Goal: Task Accomplishment & Management: Manage account settings

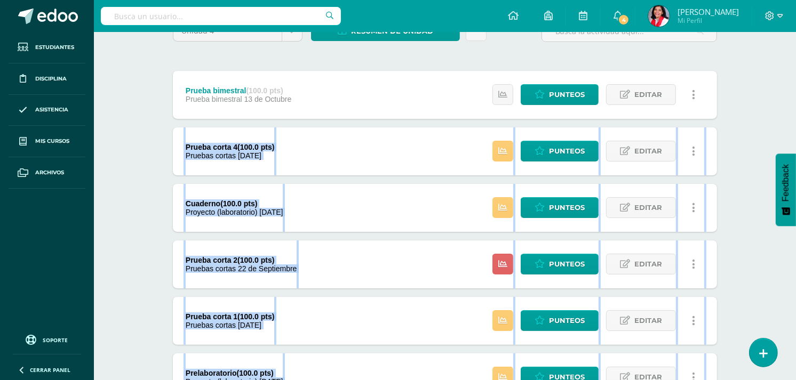
click at [337, 157] on div "Prueba corta 4 (100.0 pts) Pruebas cortas 12 de Octubre Estatus de Actividad: 0…" at bounding box center [445, 151] width 544 height 48
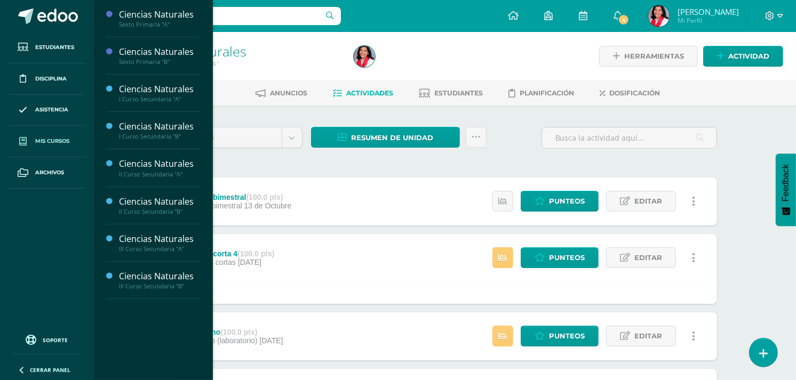
click at [48, 148] on link "Mis cursos" at bounding box center [47, 141] width 77 height 31
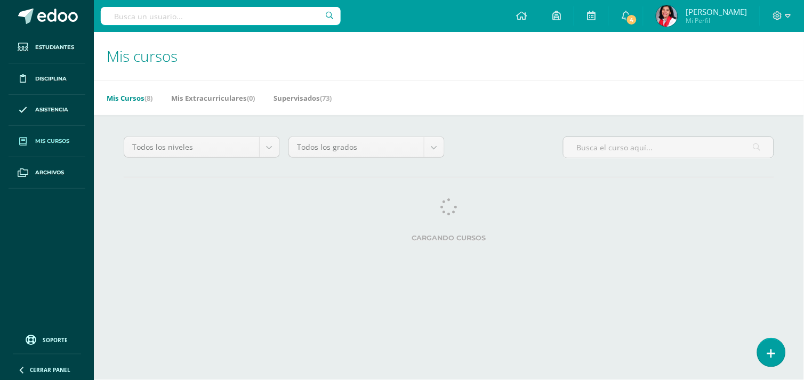
click at [48, 148] on link "Mis cursos" at bounding box center [47, 141] width 77 height 31
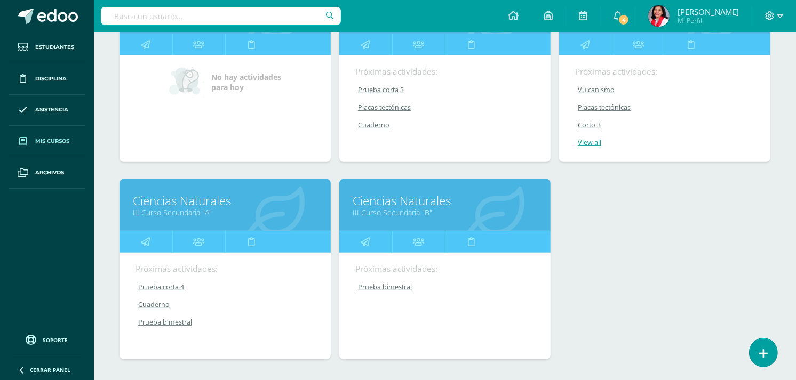
scroll to position [429, 0]
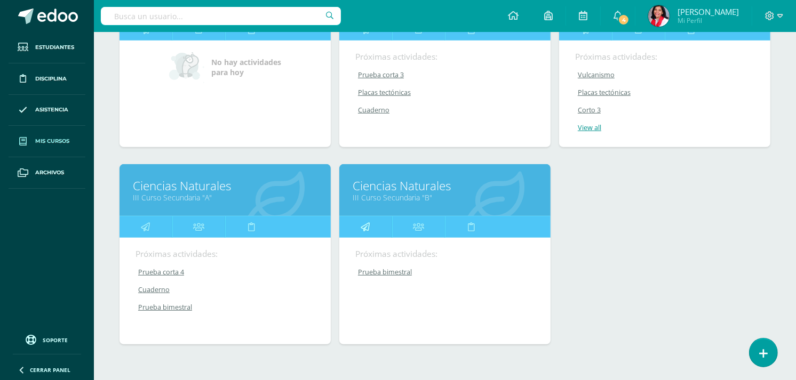
click at [364, 228] on icon at bounding box center [365, 227] width 9 height 21
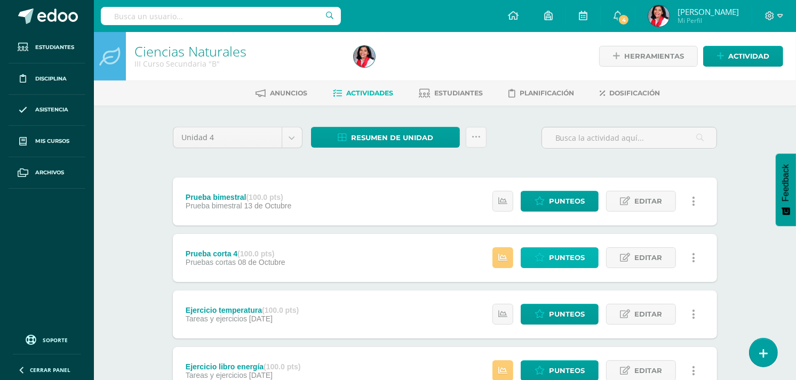
click at [552, 256] on span "Punteos" at bounding box center [567, 258] width 36 height 20
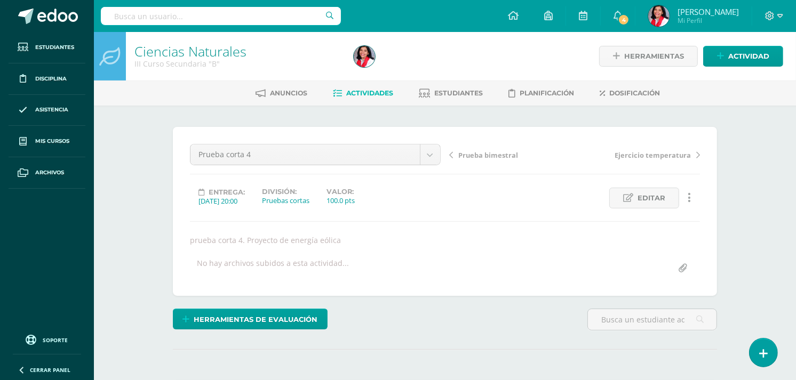
click at [552, 256] on div "Prueba corta 4 Prueba bimestral Prueba corta 4 Ejercicio temperatura Ejercicio …" at bounding box center [445, 211] width 510 height 135
click at [739, 52] on span "Actividad" at bounding box center [748, 56] width 41 height 20
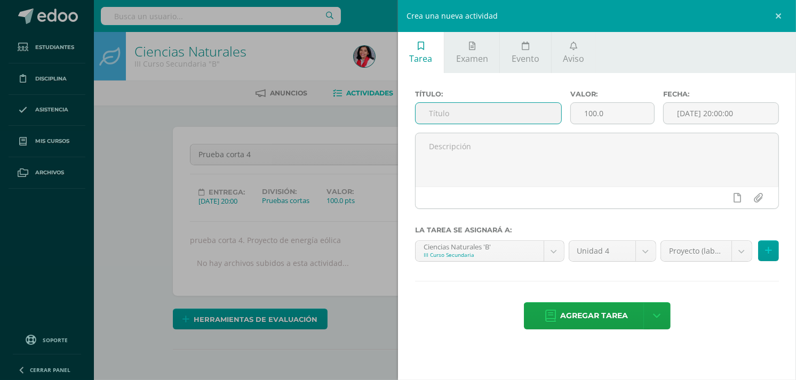
click at [494, 113] on input "text" at bounding box center [488, 113] width 146 height 21
type input "Prueba corta 3"
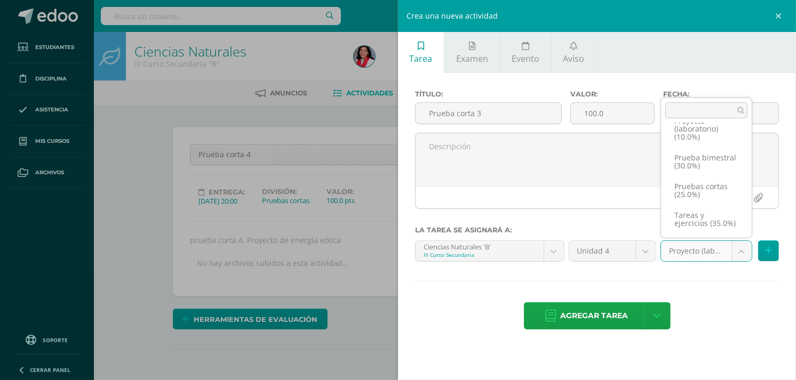
scroll to position [33, 0]
select select "234933"
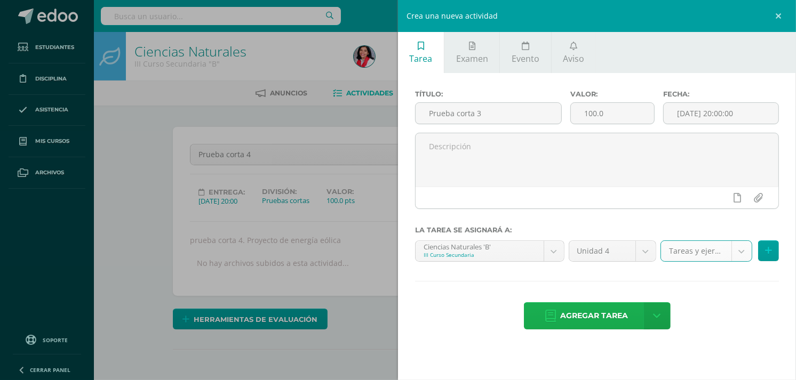
click at [561, 328] on span "Agregar tarea" at bounding box center [595, 316] width 68 height 26
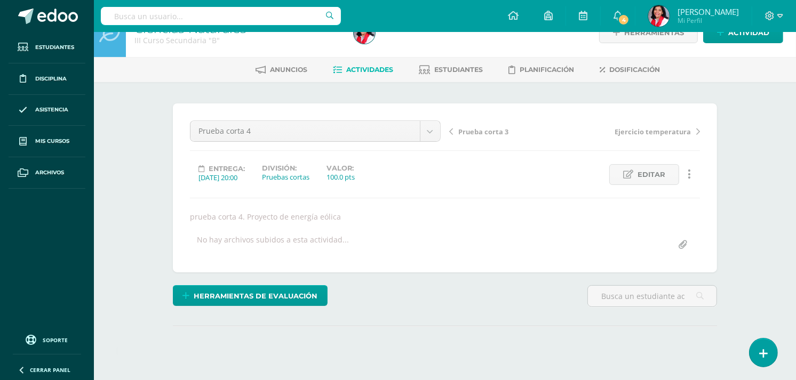
scroll to position [22, 0]
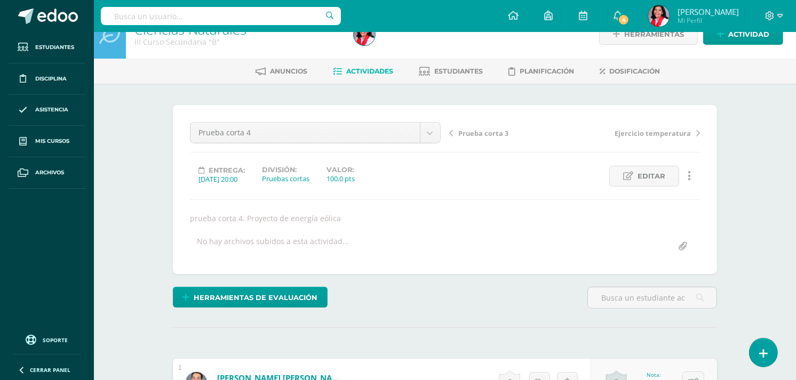
click at [366, 75] on link "Actividades" at bounding box center [363, 71] width 60 height 17
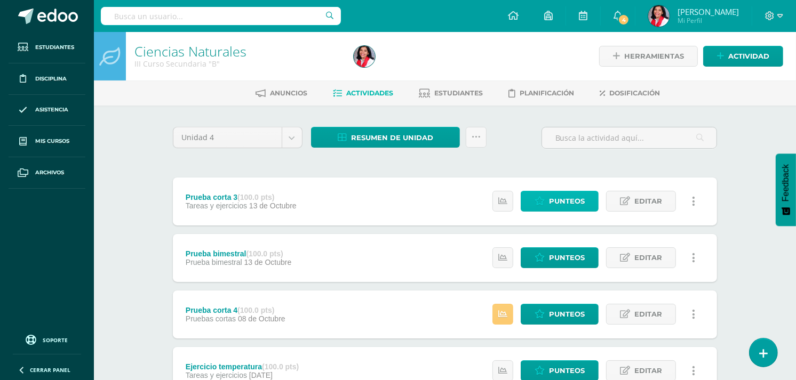
click at [585, 195] on span "Punteos" at bounding box center [567, 201] width 36 height 20
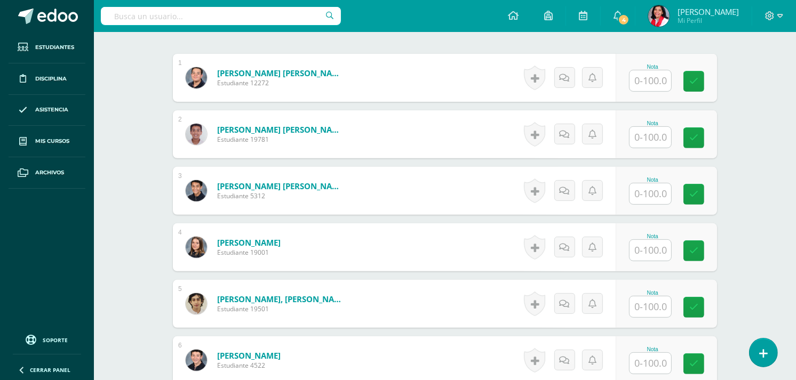
scroll to position [317, 0]
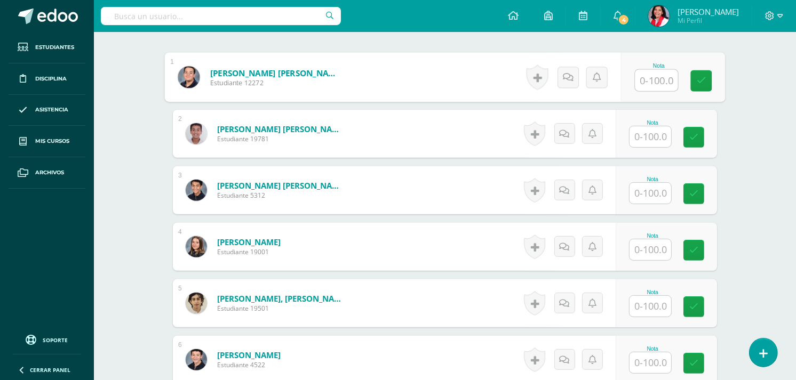
click at [657, 81] on input "text" at bounding box center [656, 80] width 43 height 21
type input "70"
click at [643, 133] on input "text" at bounding box center [650, 136] width 42 height 21
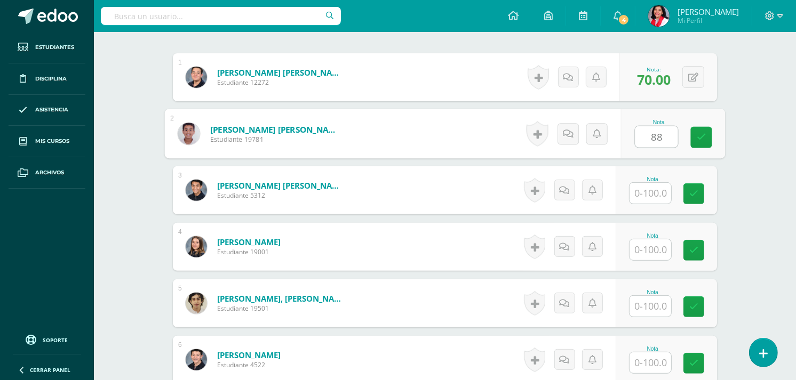
type input "88"
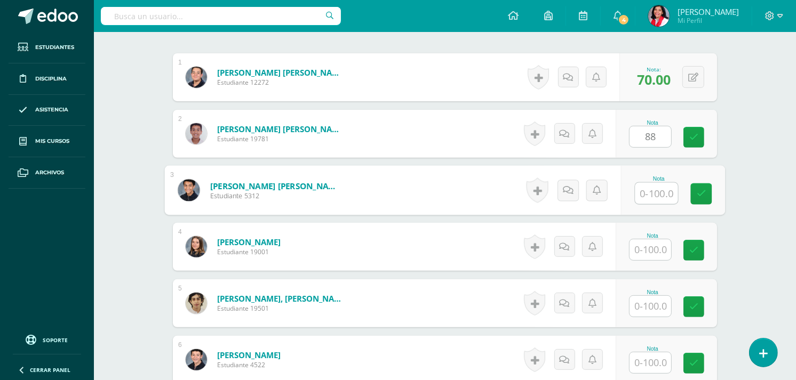
click at [645, 195] on input "text" at bounding box center [656, 193] width 43 height 21
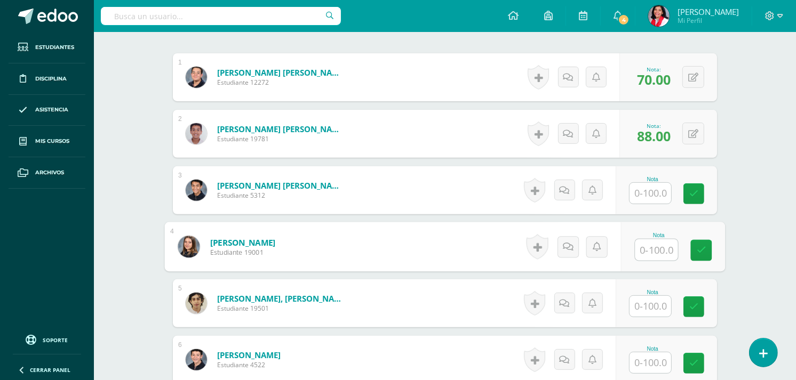
click at [641, 252] on input "text" at bounding box center [656, 249] width 43 height 21
type input "79"
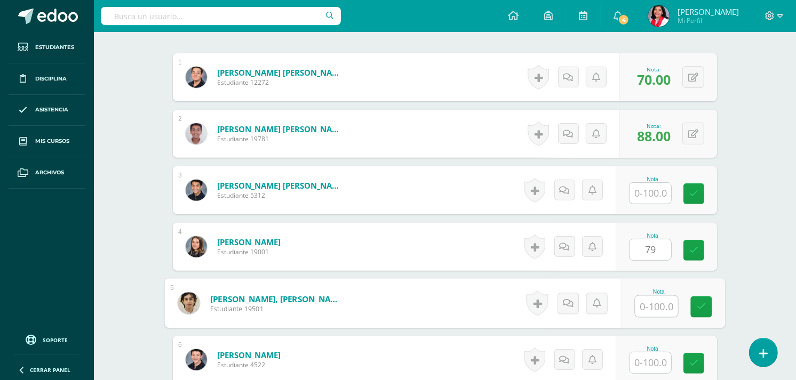
click at [646, 301] on input "text" at bounding box center [656, 306] width 43 height 21
type input "80"
click at [699, 308] on icon at bounding box center [702, 306] width 10 height 9
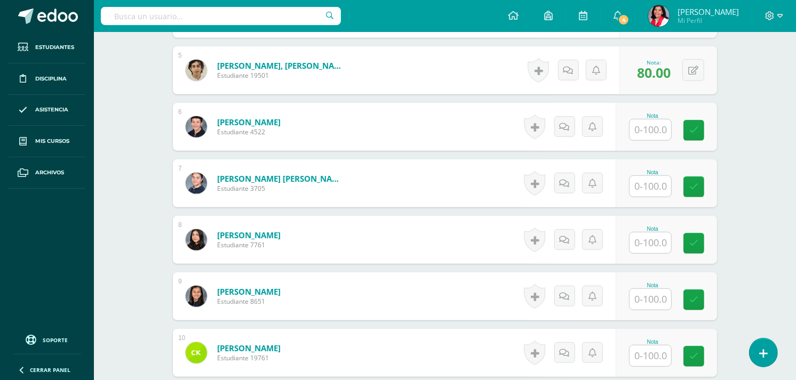
scroll to position [545, 0]
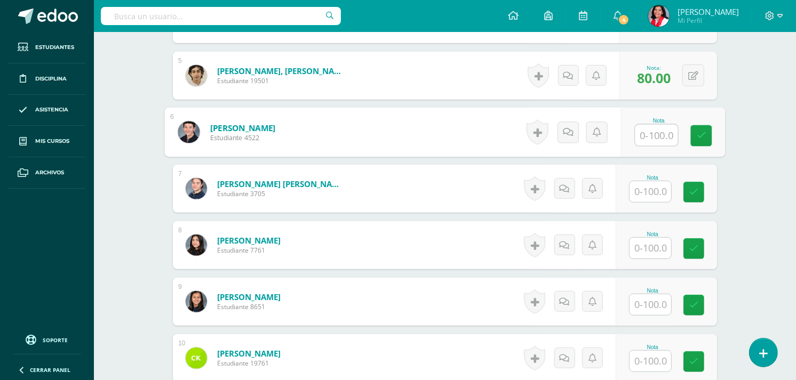
click at [651, 136] on input "text" at bounding box center [656, 135] width 43 height 21
type input "61"
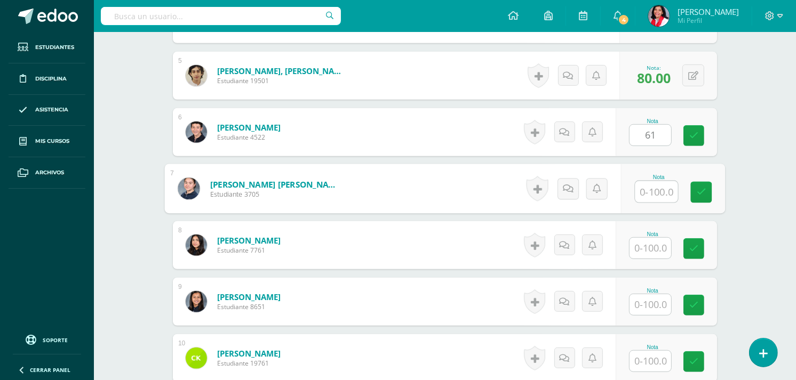
click at [649, 188] on input "text" at bounding box center [656, 191] width 43 height 21
type input "83"
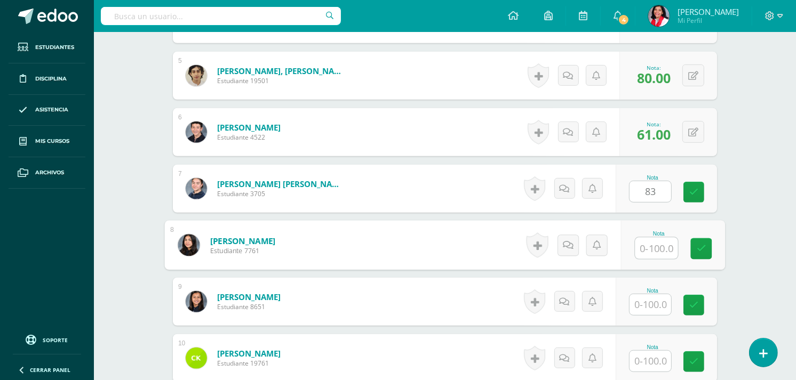
click at [648, 252] on input "text" at bounding box center [656, 248] width 43 height 21
type input "100"
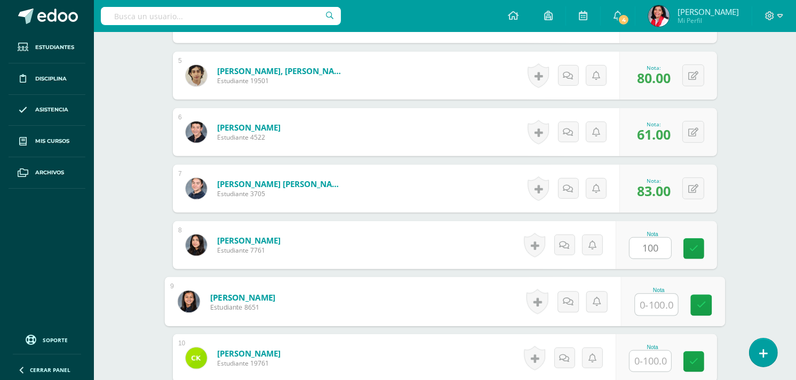
click at [650, 303] on input "text" at bounding box center [656, 304] width 43 height 21
type input "67"
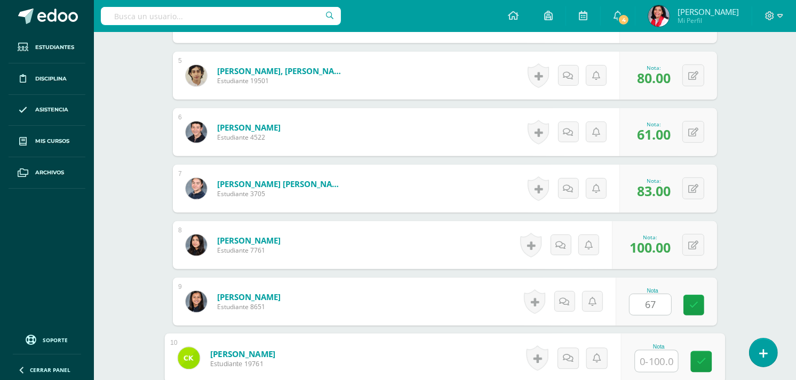
click at [651, 355] on input "text" at bounding box center [656, 361] width 43 height 21
type input "92"
click at [703, 359] on icon at bounding box center [702, 361] width 10 height 9
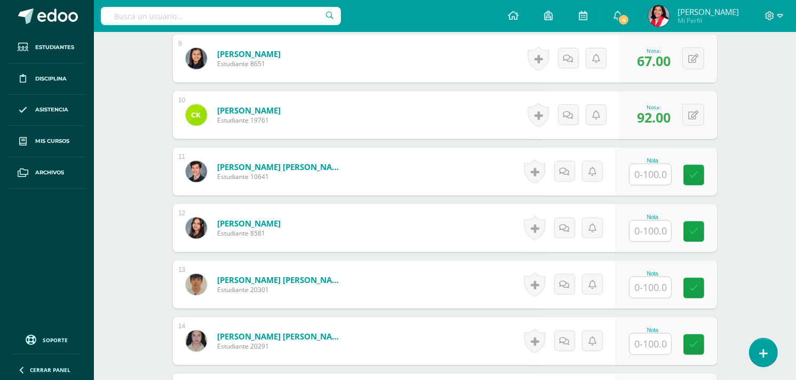
scroll to position [791, 0]
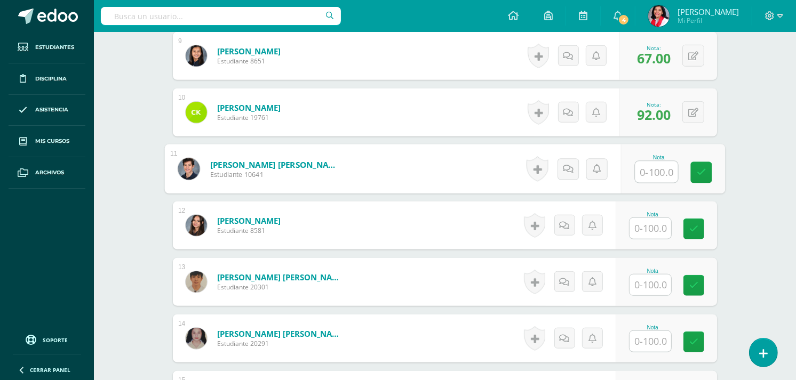
click at [660, 166] on input "text" at bounding box center [656, 172] width 43 height 21
type input "62"
click at [695, 168] on link at bounding box center [701, 172] width 21 height 21
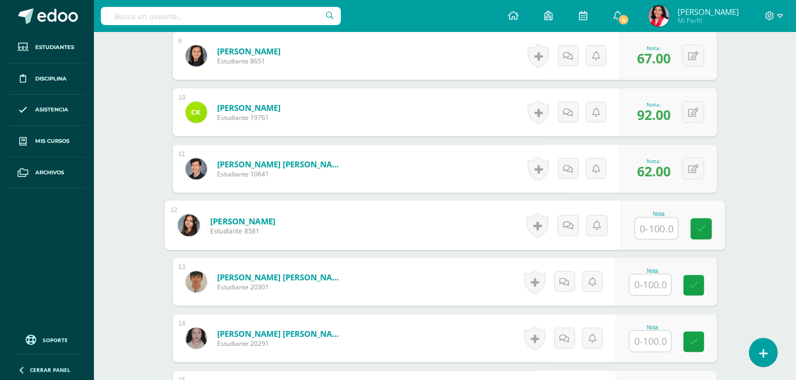
click at [645, 235] on input "text" at bounding box center [656, 228] width 43 height 21
type input "85"
click at [655, 284] on input "text" at bounding box center [650, 285] width 42 height 21
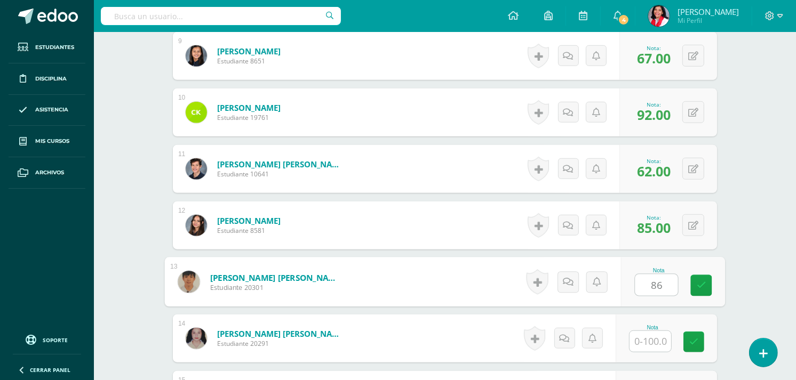
type input "86"
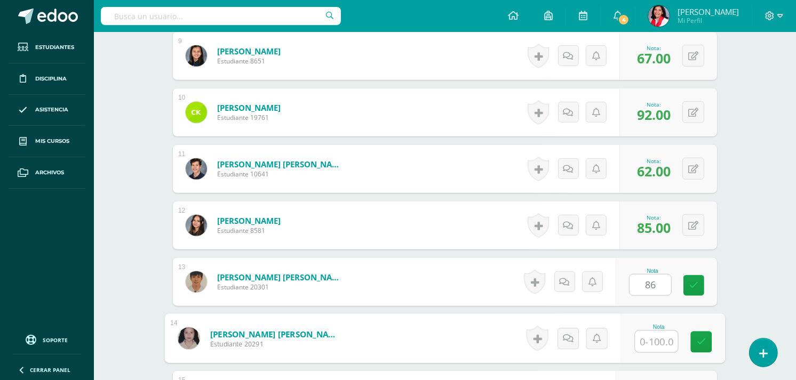
click at [655, 334] on input "text" at bounding box center [656, 341] width 43 height 21
type input "83"
click at [705, 339] on icon at bounding box center [702, 342] width 10 height 9
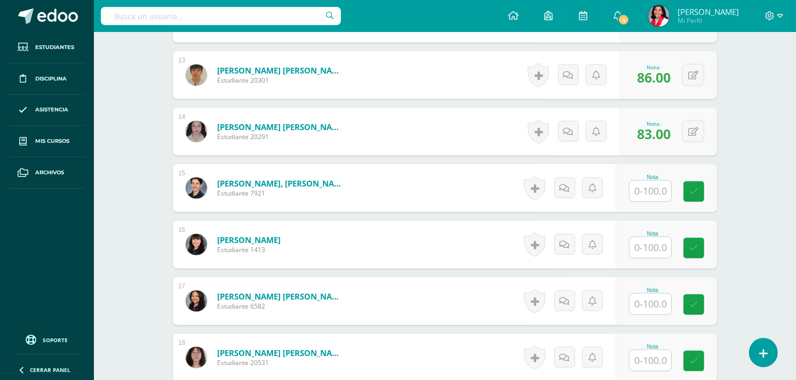
scroll to position [1040, 0]
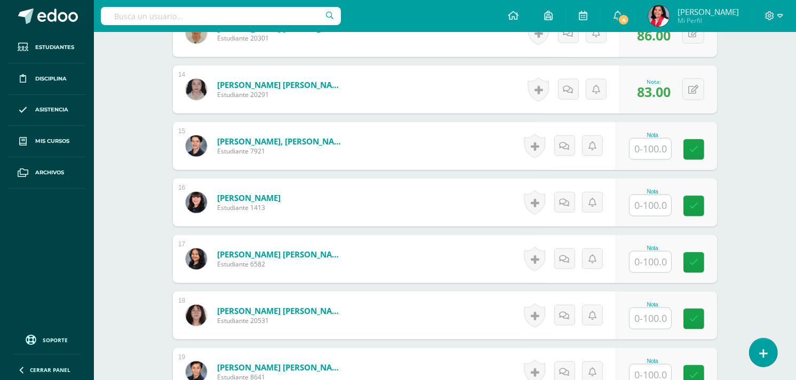
click at [647, 146] on input "text" at bounding box center [650, 149] width 42 height 21
type input "100"
click at [646, 203] on input "text" at bounding box center [656, 205] width 43 height 21
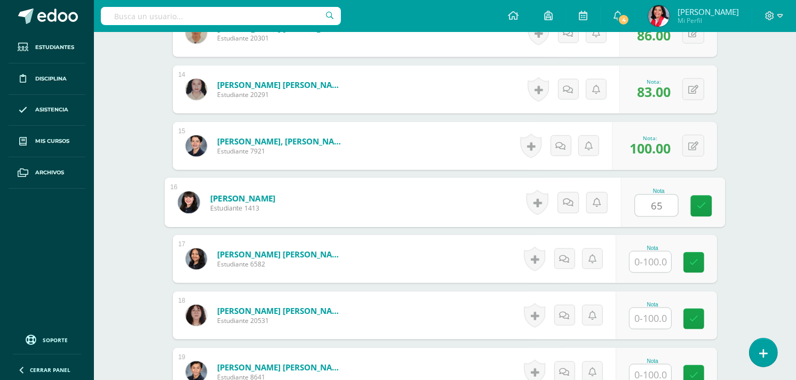
type input "65"
click at [647, 263] on input "text" at bounding box center [650, 262] width 42 height 21
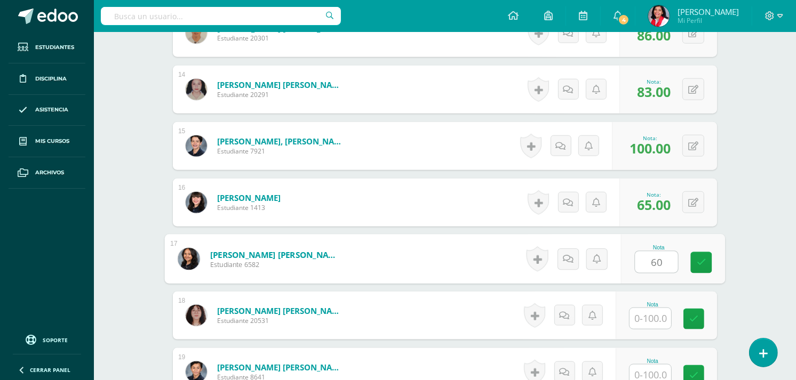
type input "60"
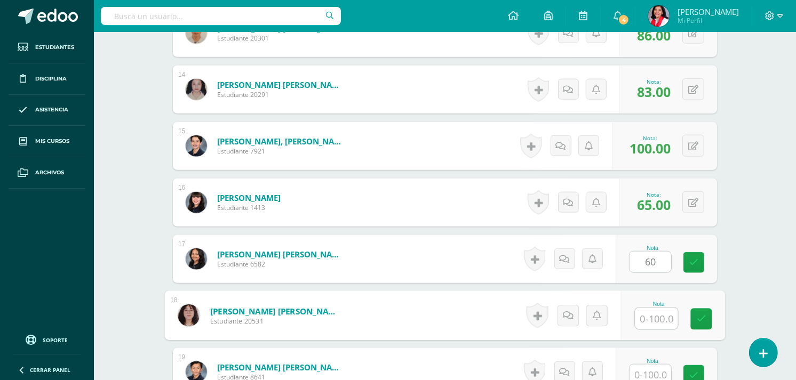
click at [652, 317] on input "text" at bounding box center [656, 318] width 43 height 21
type input "70"
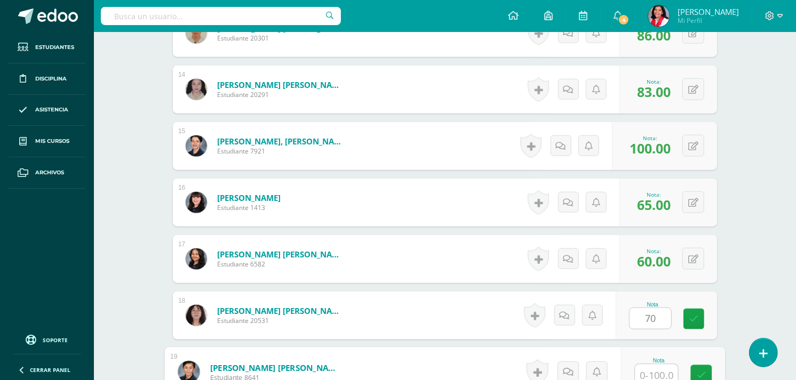
click at [652, 368] on input "text" at bounding box center [656, 375] width 43 height 21
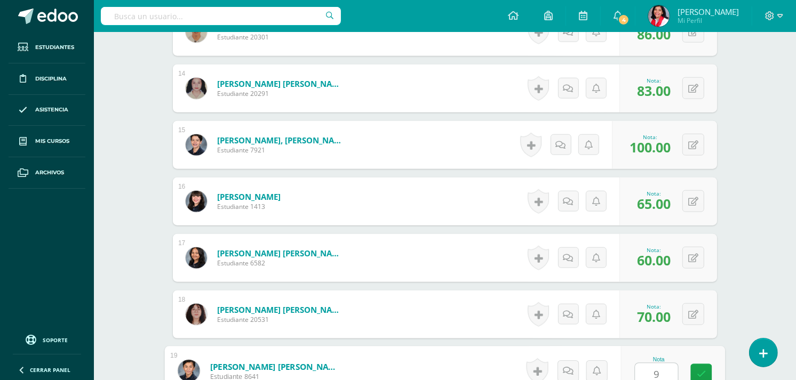
type input "96"
click at [699, 372] on icon at bounding box center [702, 374] width 10 height 9
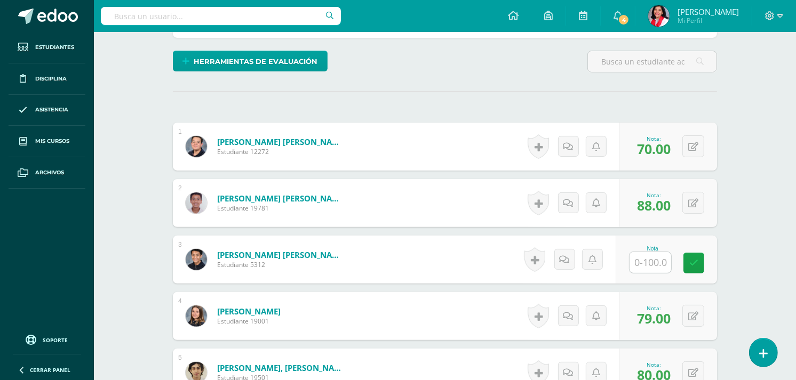
scroll to position [0, 0]
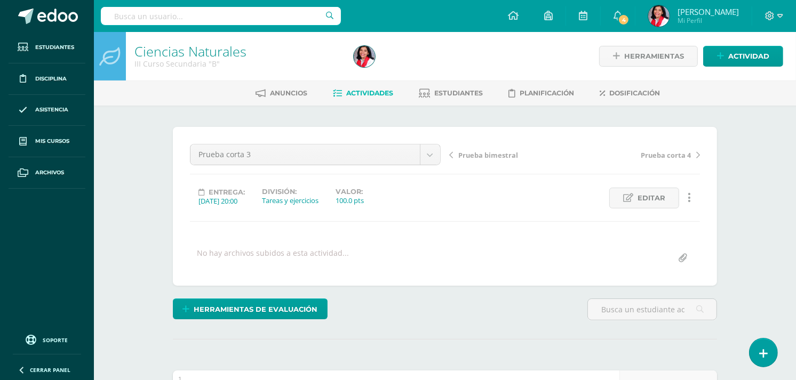
click at [347, 97] on link "Actividades" at bounding box center [363, 93] width 60 height 17
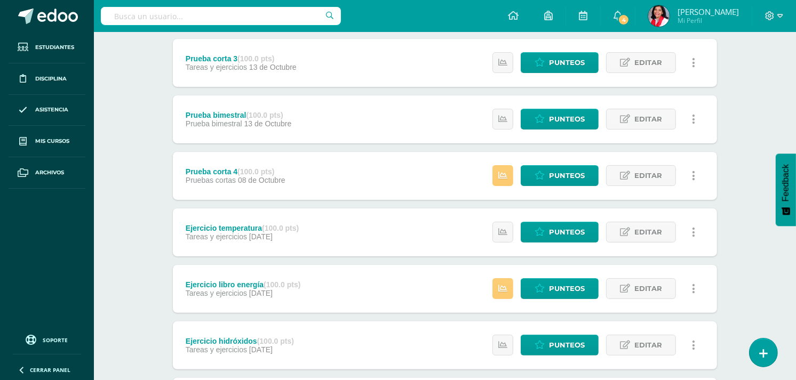
scroll to position [155, 0]
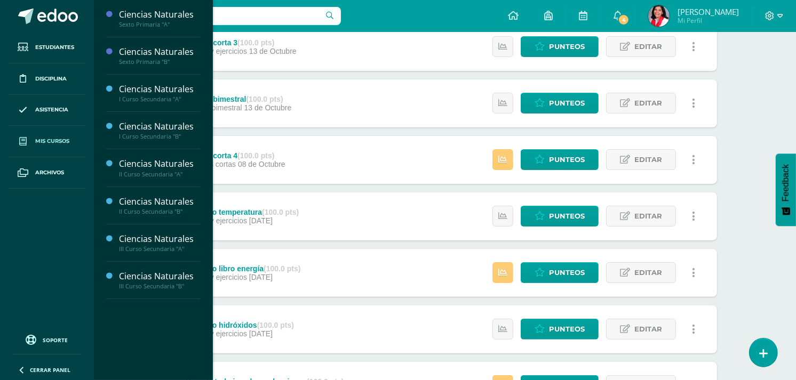
click at [66, 143] on span "Mis cursos" at bounding box center [52, 141] width 34 height 9
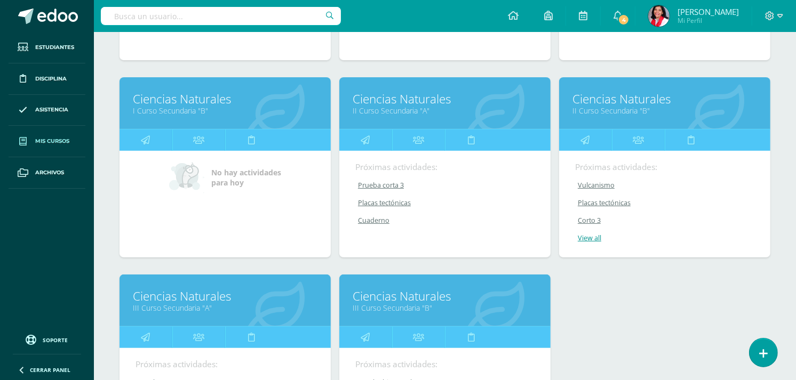
scroll to position [320, 0]
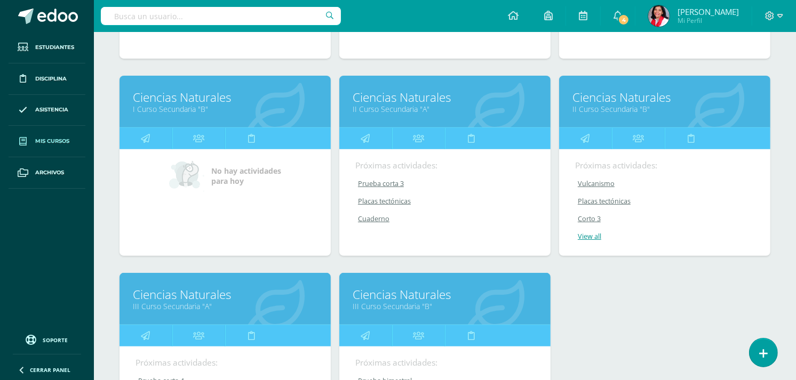
click at [183, 313] on div "Ciencias Naturales III Curso Secundaria "A"" at bounding box center [224, 299] width 211 height 52
click at [200, 307] on link "III Curso Secundaria "A"" at bounding box center [225, 306] width 185 height 10
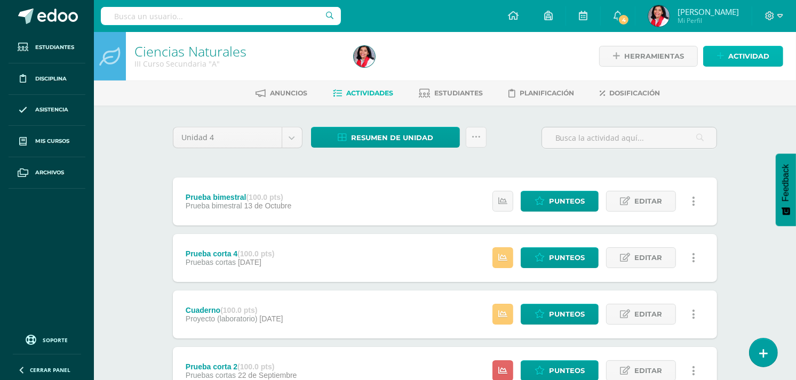
click at [725, 49] on link "Actividad" at bounding box center [743, 56] width 80 height 21
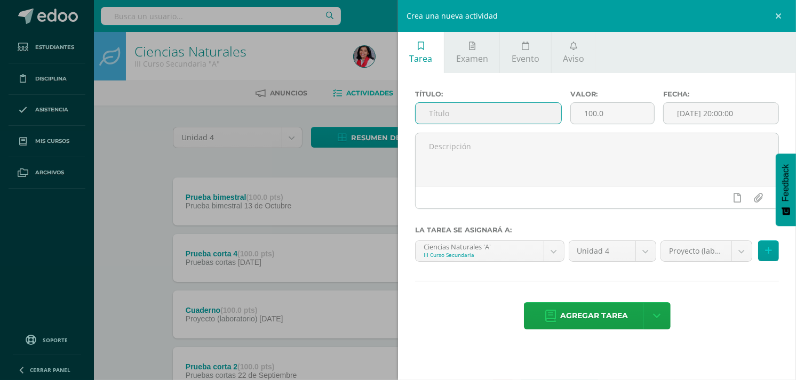
click at [529, 116] on input "text" at bounding box center [488, 113] width 146 height 21
click at [529, 116] on input "P" at bounding box center [488, 113] width 146 height 21
type input "Prueba corta 3"
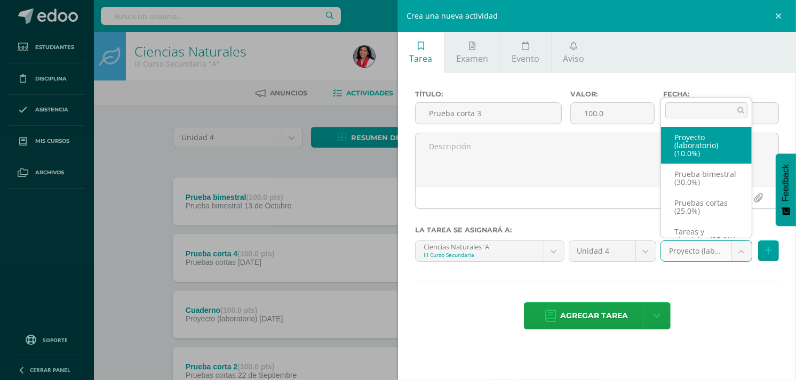
scroll to position [28, 0]
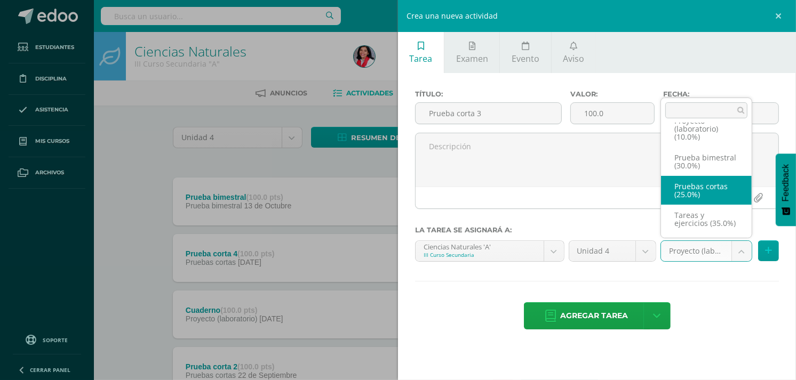
select select "236110"
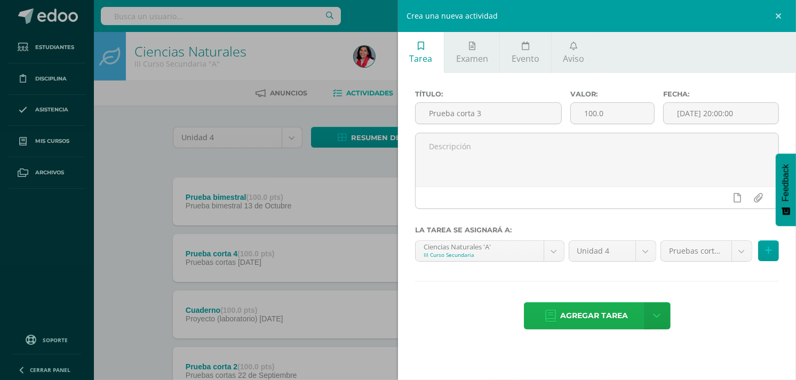
click at [615, 317] on span "Agregar tarea" at bounding box center [595, 316] width 68 height 26
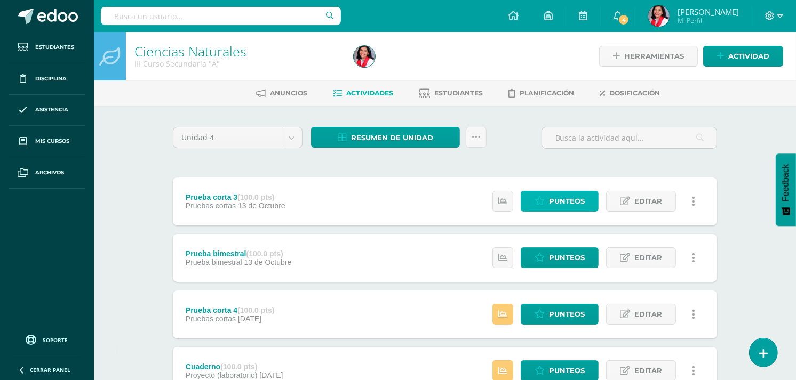
click at [587, 195] on link "Punteos" at bounding box center [560, 201] width 78 height 21
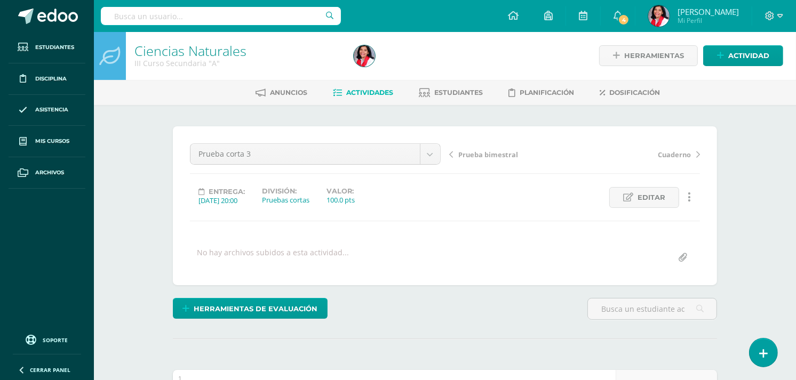
scroll to position [1, 0]
drag, startPoint x: 0, startPoint y: 0, endPoint x: 757, endPoint y: 118, distance: 766.4
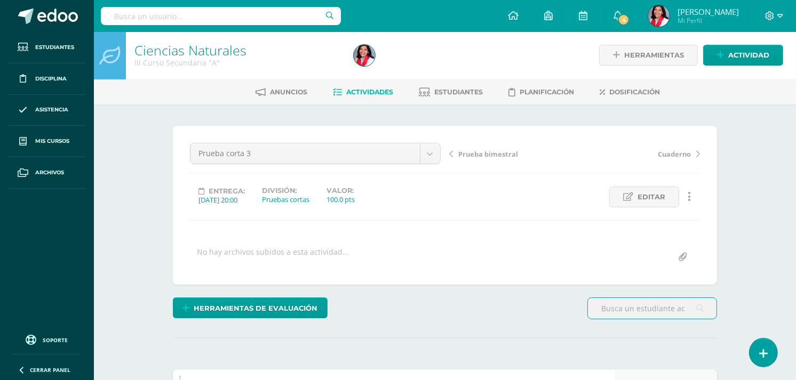
click at [593, 301] on input "text" at bounding box center [652, 308] width 129 height 21
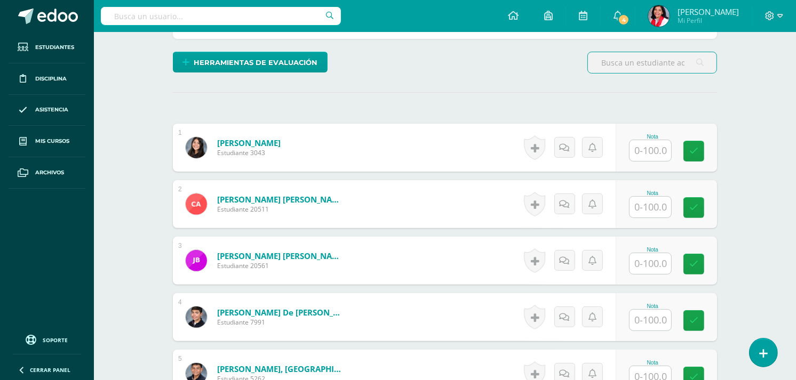
scroll to position [242, 0]
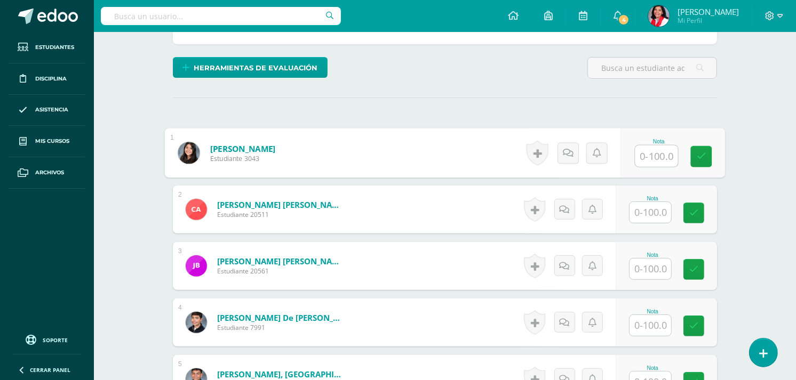
click at [663, 154] on input "text" at bounding box center [656, 156] width 43 height 21
type input "56"
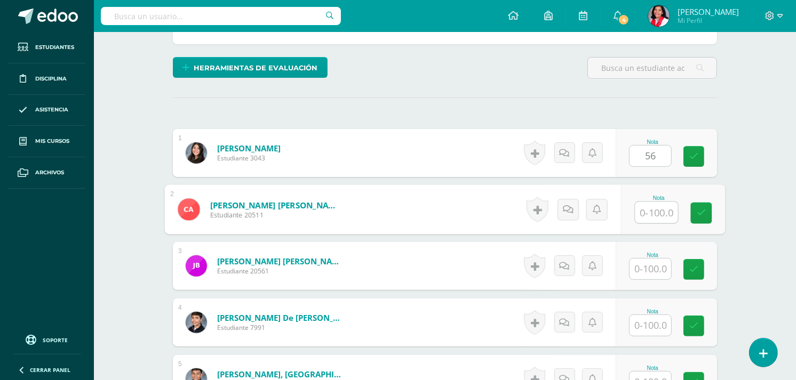
click at [655, 206] on input "text" at bounding box center [656, 212] width 43 height 21
type input "45"
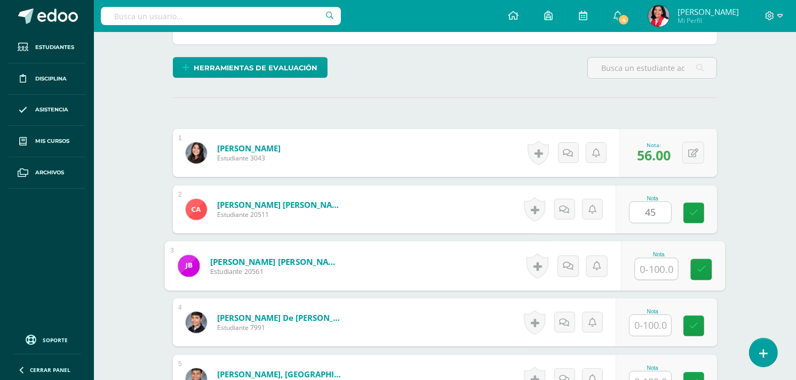
click at [653, 274] on input "text" at bounding box center [656, 269] width 43 height 21
click at [653, 274] on input "0" at bounding box center [656, 269] width 43 height 21
type input "0"
click at [644, 323] on input "text" at bounding box center [650, 325] width 42 height 21
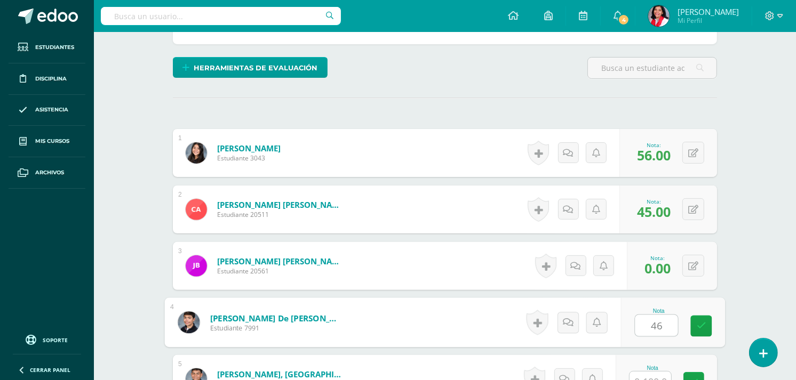
scroll to position [299, 0]
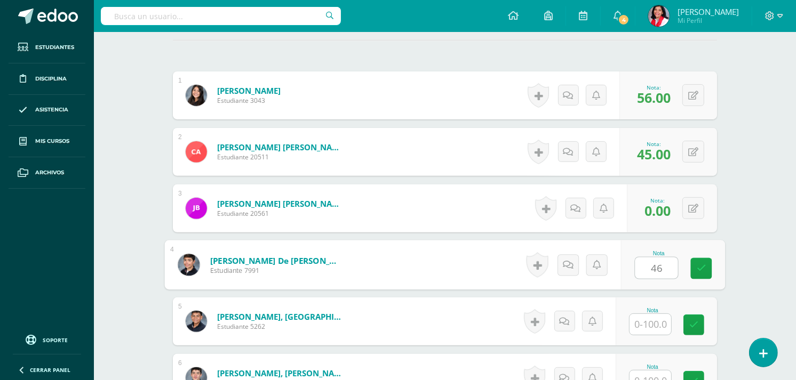
type input "46"
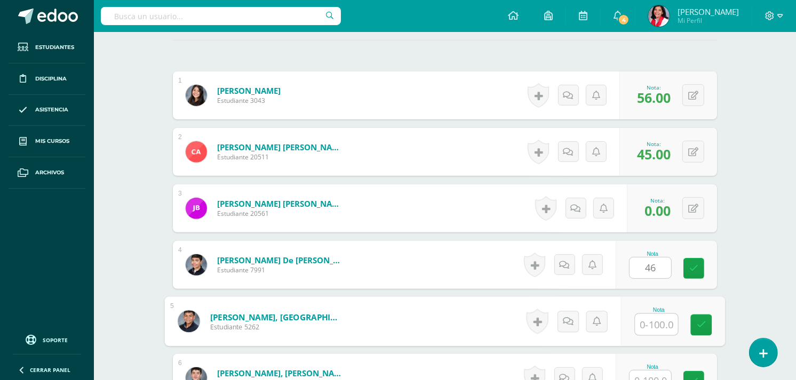
click at [654, 323] on input "text" at bounding box center [656, 324] width 43 height 21
type input "79"
click at [701, 318] on link at bounding box center [701, 325] width 21 height 21
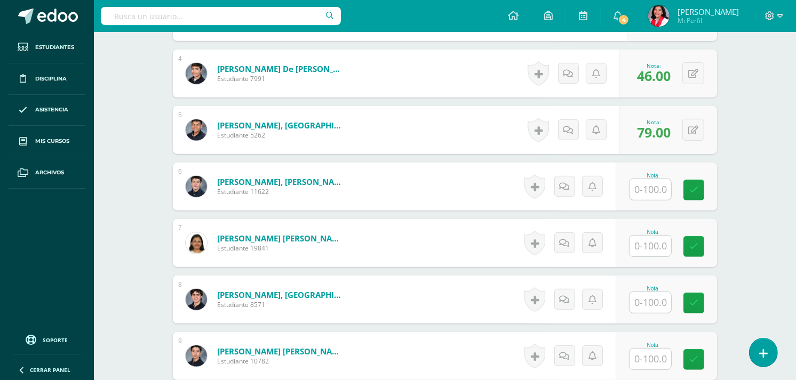
scroll to position [516, 0]
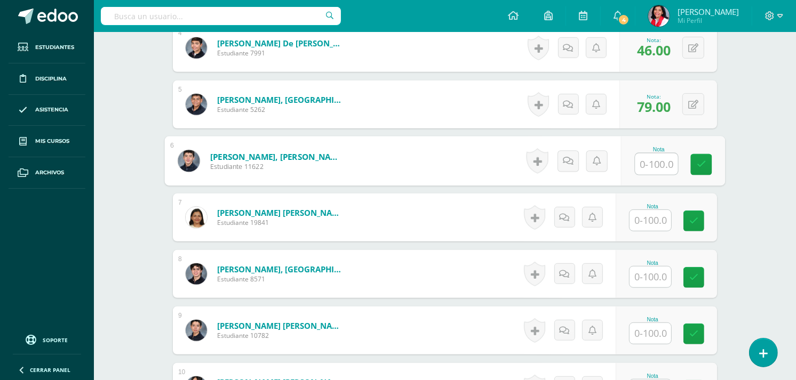
click at [660, 159] on input "text" at bounding box center [656, 164] width 43 height 21
type input "52"
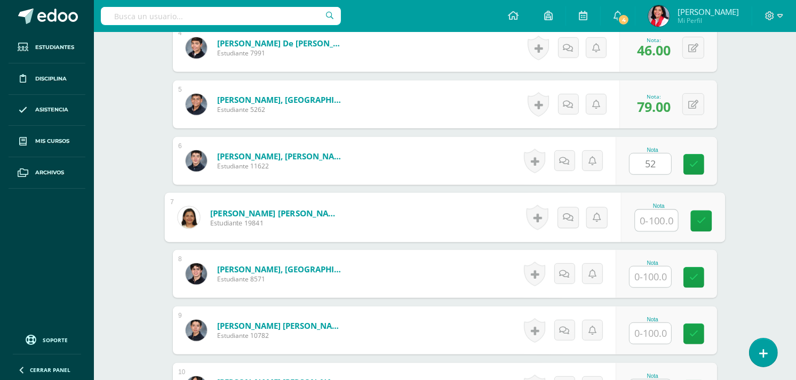
click at [640, 219] on input "text" at bounding box center [656, 220] width 43 height 21
type input "87"
click at [641, 278] on input "text" at bounding box center [650, 277] width 42 height 21
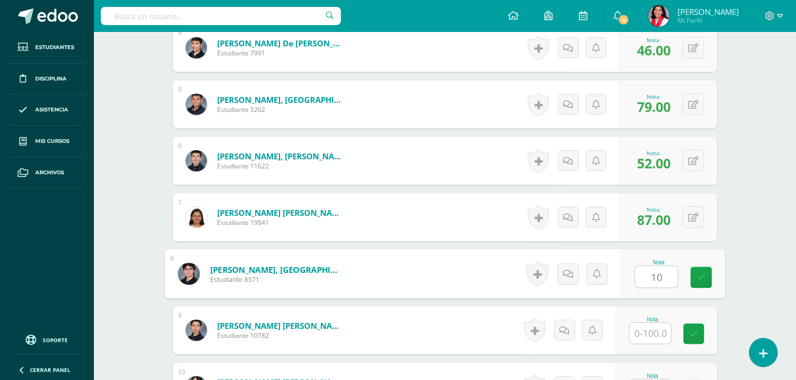
type input "100"
click at [701, 276] on icon at bounding box center [702, 277] width 10 height 9
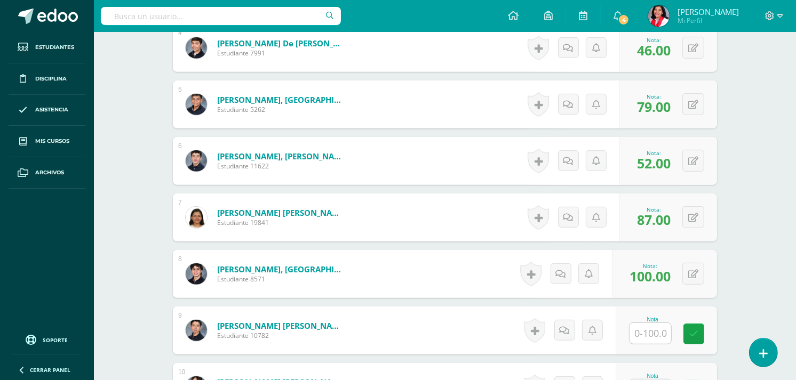
click at [636, 339] on input "text" at bounding box center [650, 333] width 42 height 21
type input "96"
click at [703, 324] on link at bounding box center [701, 334] width 21 height 21
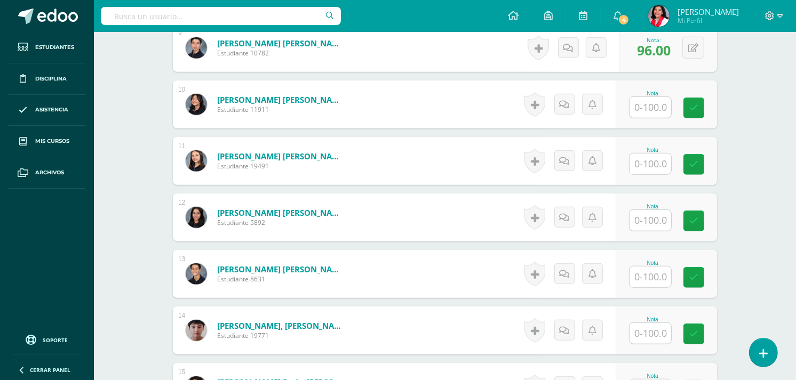
scroll to position [807, 0]
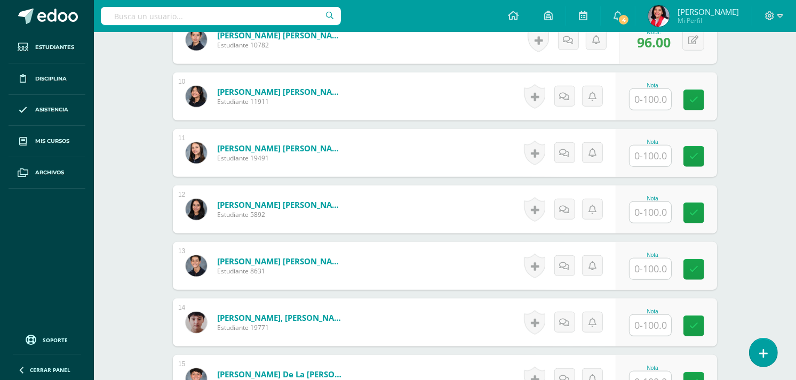
click at [658, 115] on div "Nota" at bounding box center [665, 97] width 101 height 48
click at [649, 96] on input "text" at bounding box center [656, 99] width 43 height 21
type input "60"
click at [647, 158] on input "text" at bounding box center [656, 156] width 43 height 21
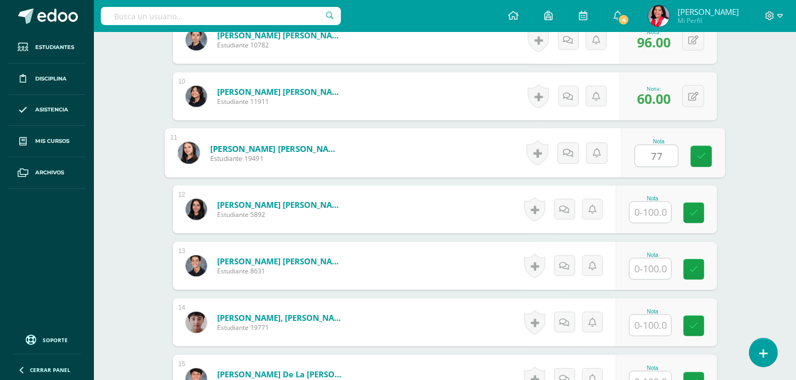
type input "77"
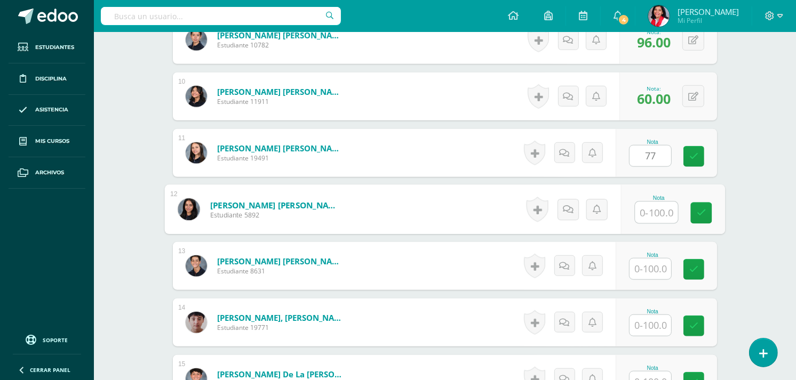
click at [655, 206] on input "text" at bounding box center [656, 212] width 43 height 21
type input "61"
click at [648, 269] on input "text" at bounding box center [650, 269] width 42 height 21
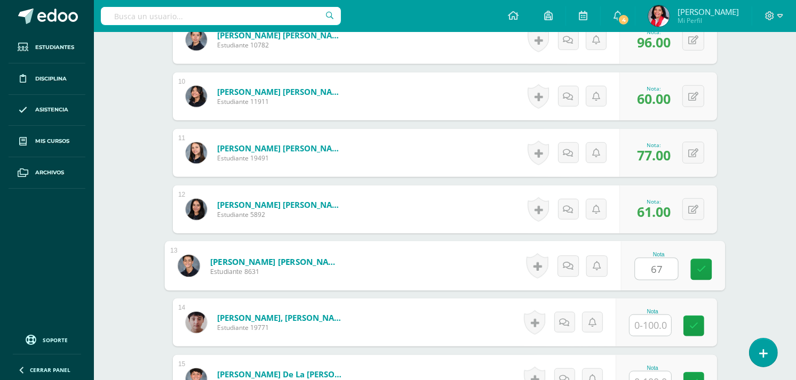
type input "67"
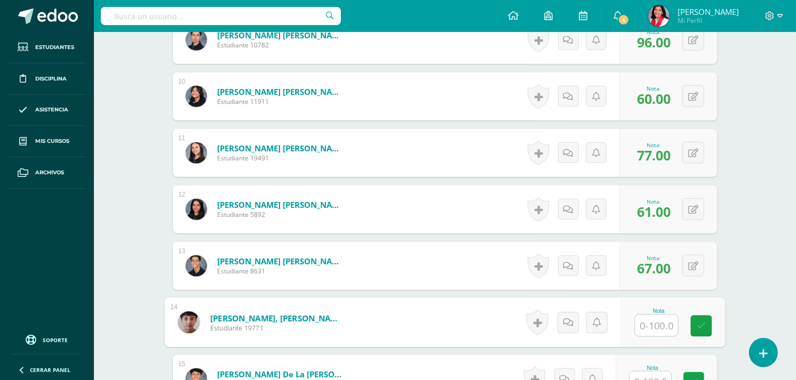
drag, startPoint x: 658, startPoint y: 321, endPoint x: 481, endPoint y: 208, distance: 209.8
click at [481, 208] on form "López Alvarez, Michelle Andrea Estudiante 5892 Nota 61.00 0 Logros" at bounding box center [445, 210] width 544 height 48
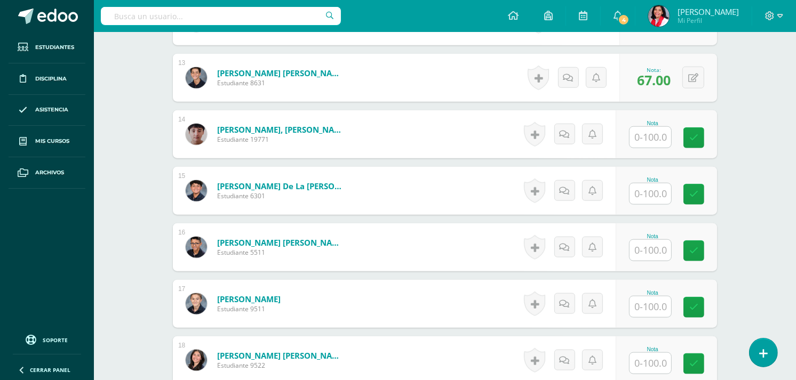
scroll to position [977, 0]
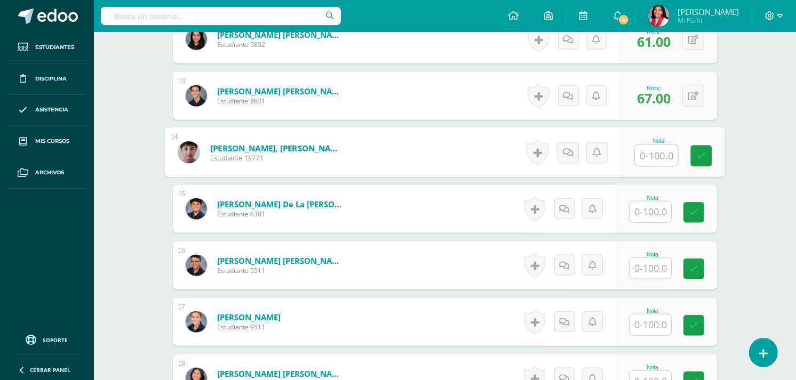
click at [653, 153] on input "text" at bounding box center [656, 155] width 43 height 21
type input "70"
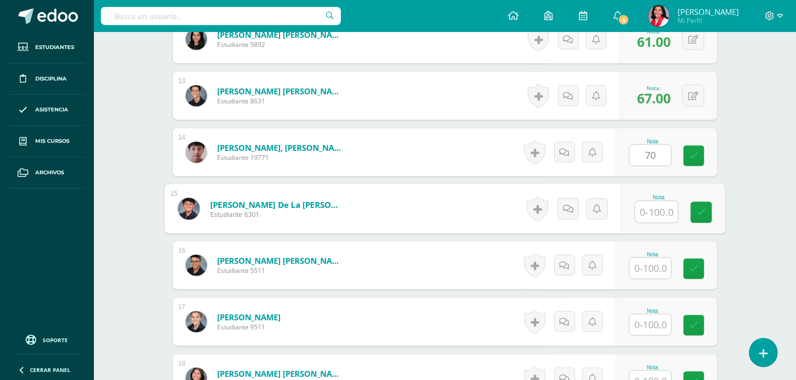
click at [647, 208] on input "text" at bounding box center [656, 212] width 43 height 21
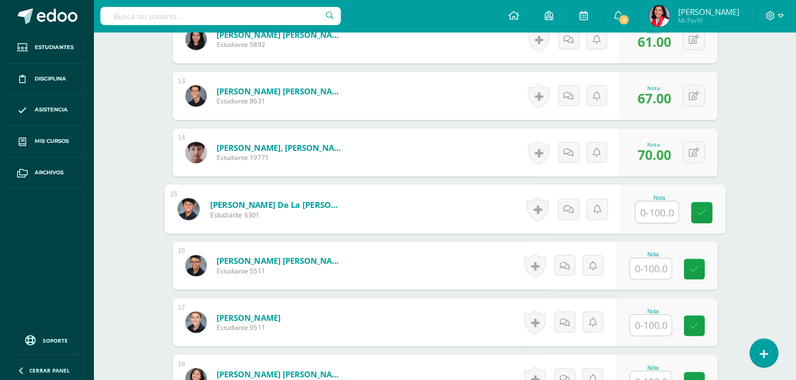
scroll to position [976, 0]
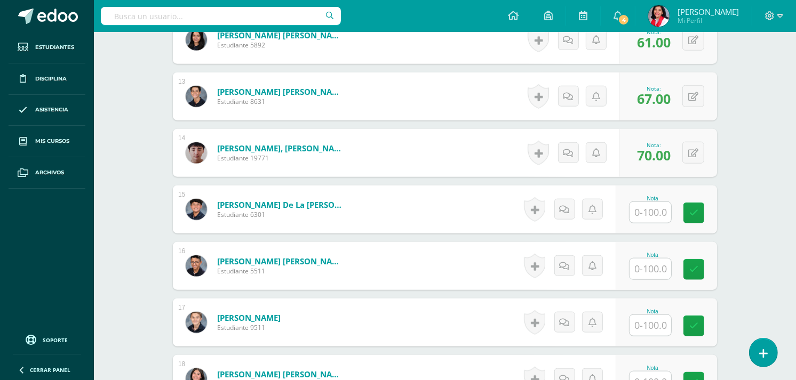
drag, startPoint x: 676, startPoint y: 205, endPoint x: 490, endPoint y: 202, distance: 186.2
click at [490, 202] on form "Monterrosa de la Roca, Paolo Estudiante 6301 Nota 0 Logros N/A" at bounding box center [445, 210] width 544 height 48
click at [659, 209] on input "text" at bounding box center [656, 212] width 43 height 21
type input "95"
click at [706, 212] on link at bounding box center [701, 213] width 21 height 21
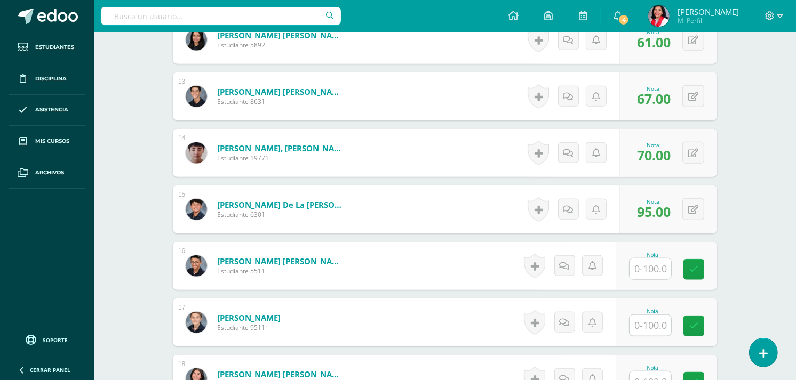
click at [658, 265] on input "text" at bounding box center [650, 269] width 42 height 21
type input "60"
click at [659, 326] on input "text" at bounding box center [650, 325] width 42 height 21
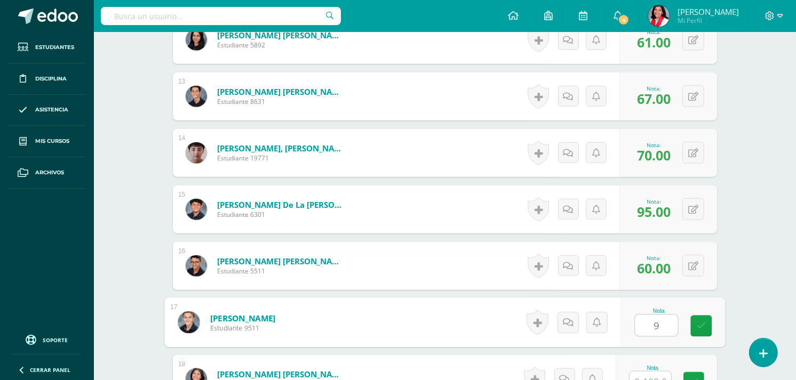
type input "92"
click at [703, 320] on link at bounding box center [701, 326] width 21 height 21
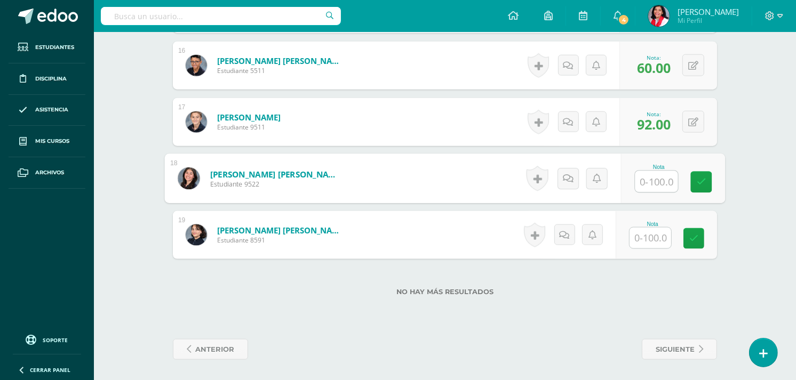
click at [651, 184] on input "text" at bounding box center [656, 181] width 43 height 21
type input "61"
click at [701, 183] on icon at bounding box center [702, 182] width 10 height 9
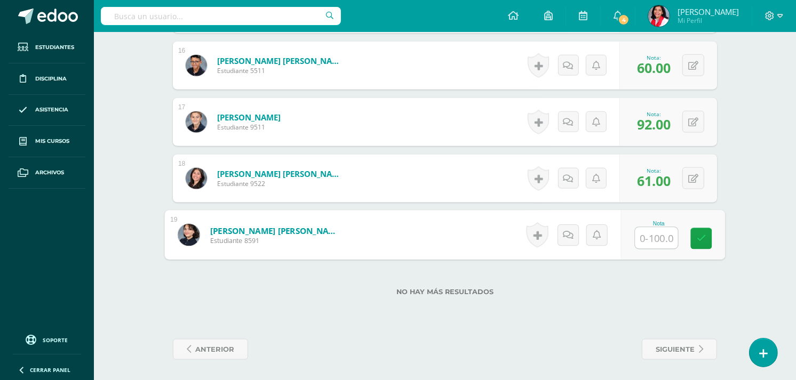
click at [649, 241] on input "text" at bounding box center [656, 238] width 43 height 21
type input "67"
click at [702, 229] on link at bounding box center [701, 238] width 21 height 21
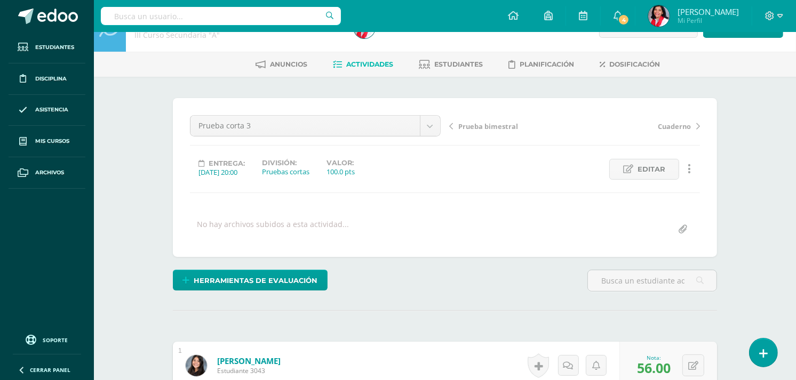
scroll to position [26, 0]
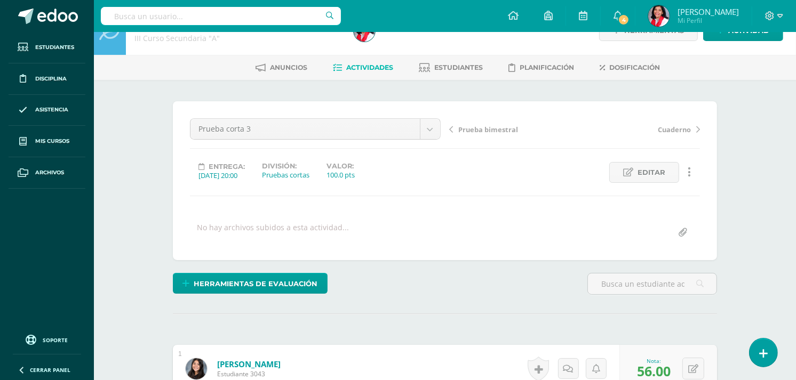
click at [786, 52] on div "Ciencias Naturales III Curso Secundaria "A" Herramientas Detalle de asistencias…" at bounding box center [445, 30] width 702 height 49
click at [385, 61] on link "Actividades" at bounding box center [363, 67] width 60 height 17
click at [384, 67] on span "Actividades" at bounding box center [369, 67] width 47 height 8
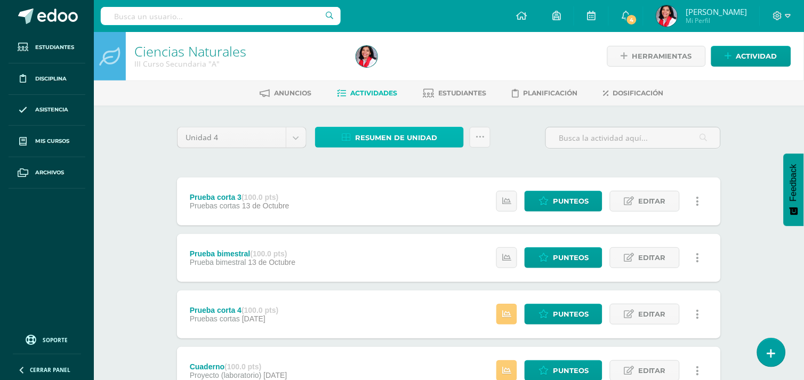
click at [355, 132] on span "Resumen de unidad" at bounding box center [396, 138] width 82 height 20
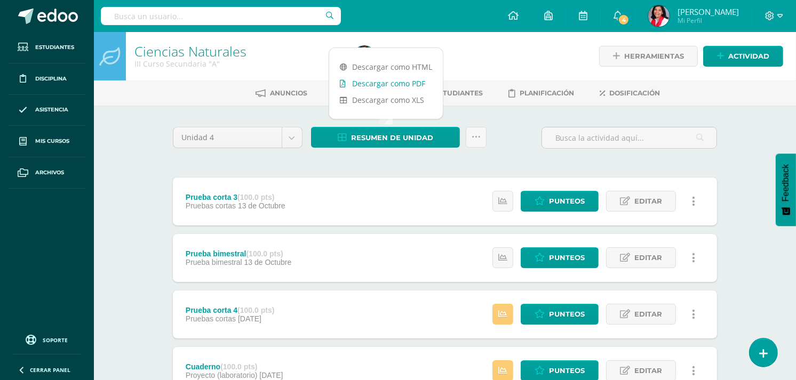
click at [377, 81] on link "Descargar como PDF" at bounding box center [386, 83] width 114 height 17
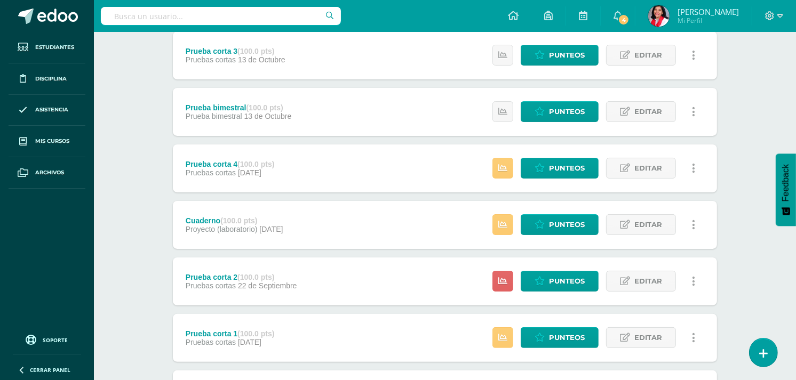
scroll to position [151, 0]
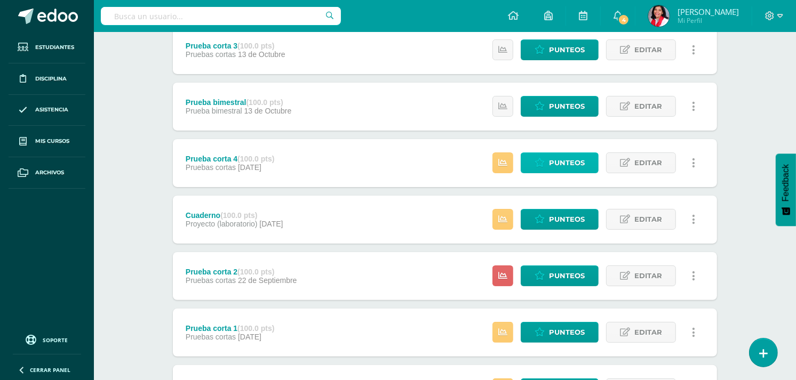
click at [553, 153] on span "Punteos" at bounding box center [567, 163] width 36 height 20
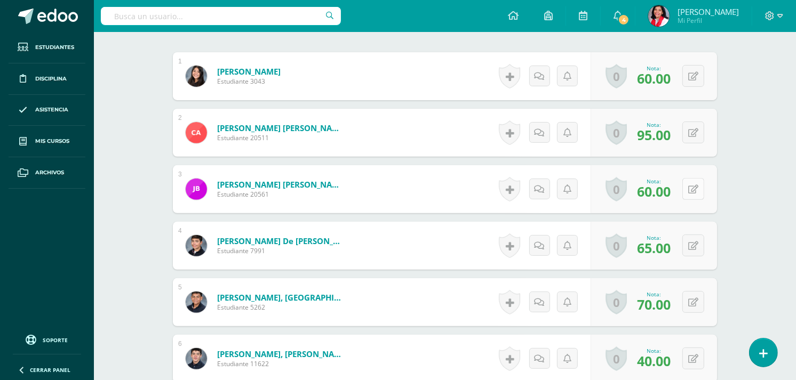
scroll to position [319, 0]
click at [692, 186] on button at bounding box center [693, 189] width 22 height 22
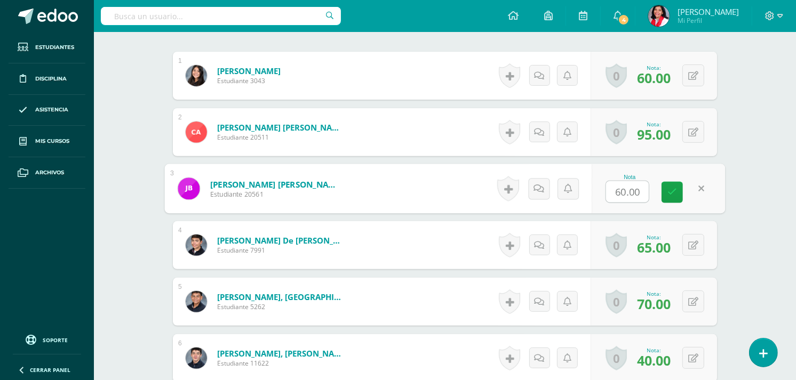
type input "0"
click at [674, 190] on icon at bounding box center [672, 192] width 10 height 9
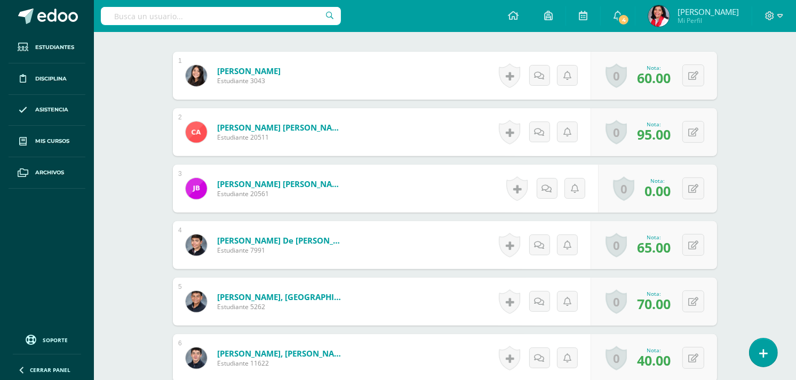
scroll to position [0, 0]
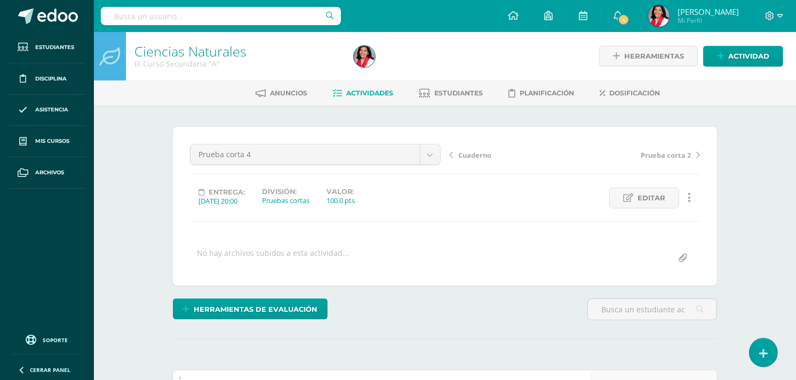
click at [370, 93] on span "Actividades" at bounding box center [369, 93] width 47 height 8
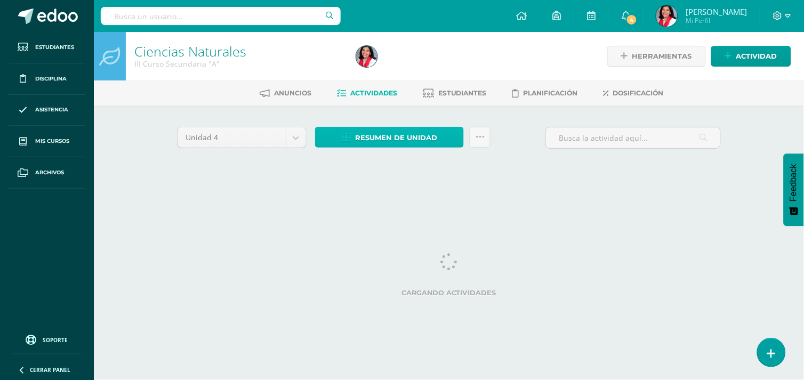
click at [364, 143] on span "Resumen de unidad" at bounding box center [396, 138] width 82 height 20
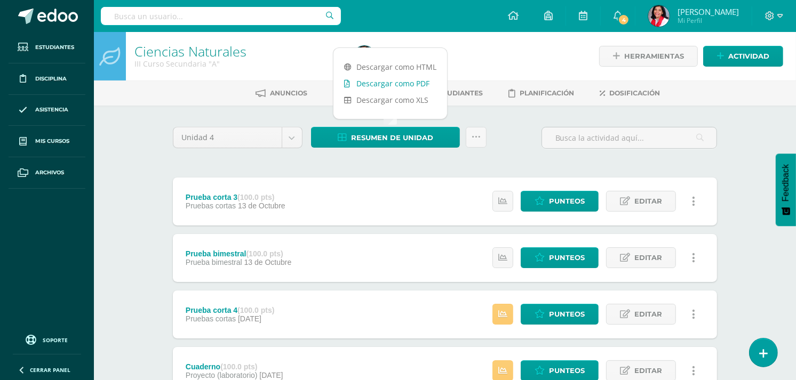
click at [387, 81] on link "Descargar como PDF" at bounding box center [390, 83] width 114 height 17
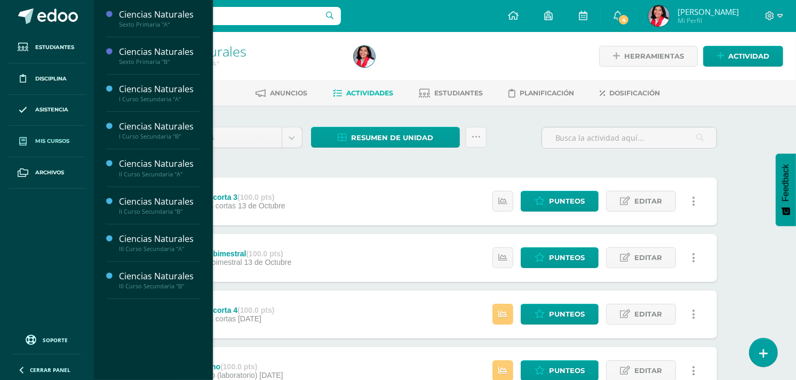
click at [43, 139] on span "Mis cursos" at bounding box center [52, 141] width 34 height 9
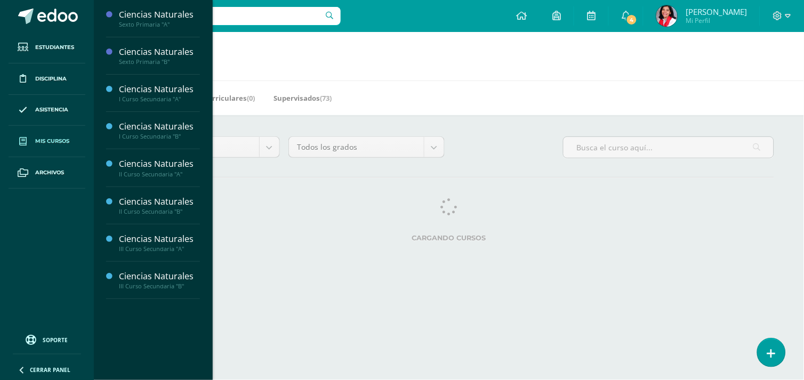
click at [54, 144] on span "Mis cursos" at bounding box center [52, 141] width 34 height 9
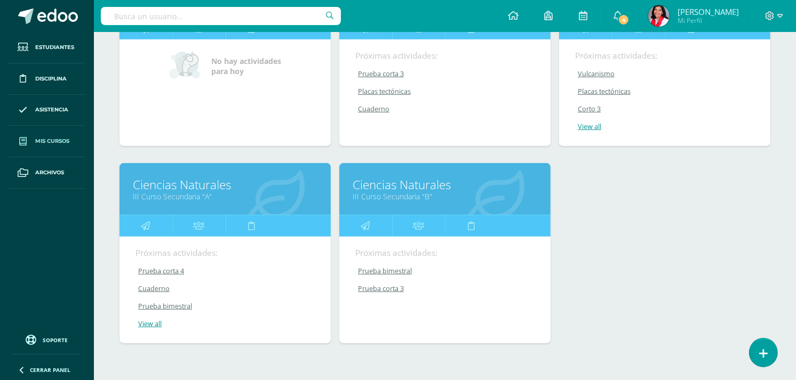
scroll to position [429, 0]
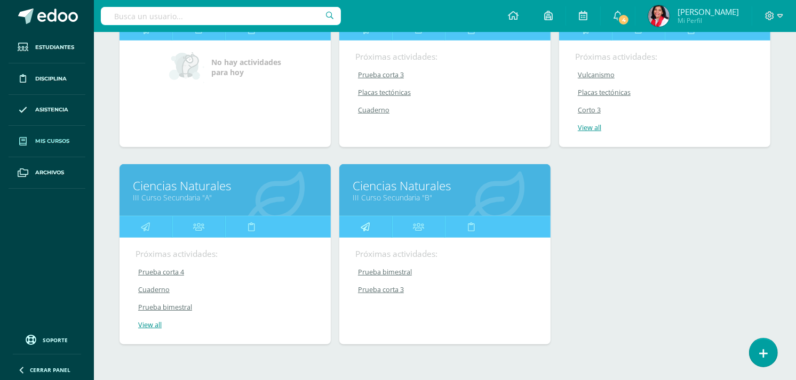
click at [387, 219] on link at bounding box center [365, 227] width 53 height 21
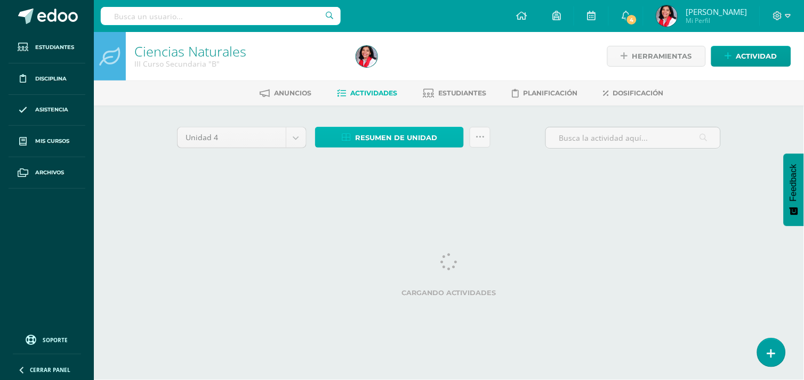
click at [406, 136] on span "Resumen de unidad" at bounding box center [396, 138] width 82 height 20
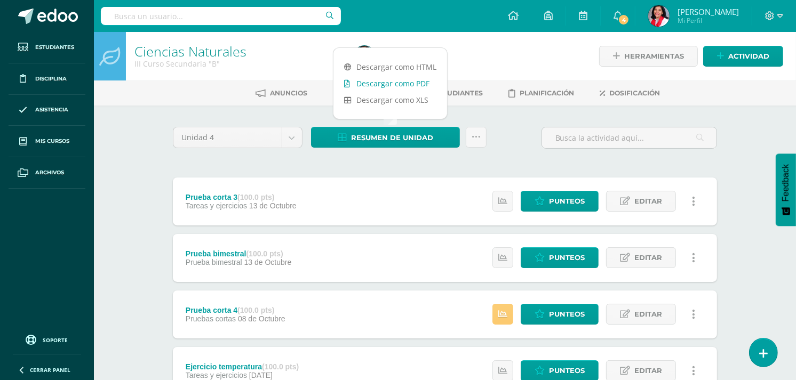
click at [410, 87] on link "Descargar como PDF" at bounding box center [390, 83] width 114 height 17
click at [556, 202] on span "Punteos" at bounding box center [567, 201] width 36 height 20
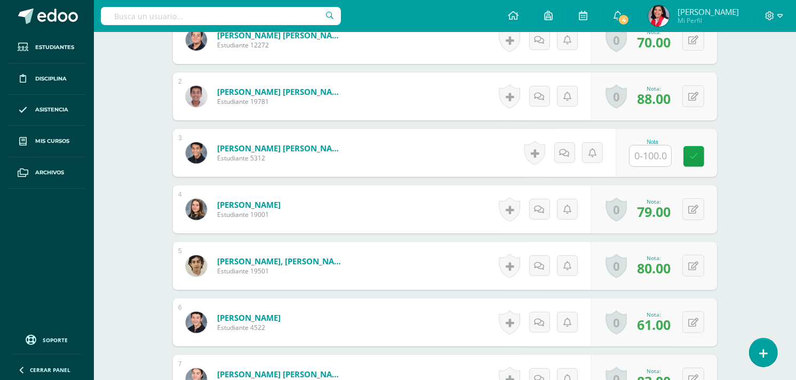
scroll to position [358, 0]
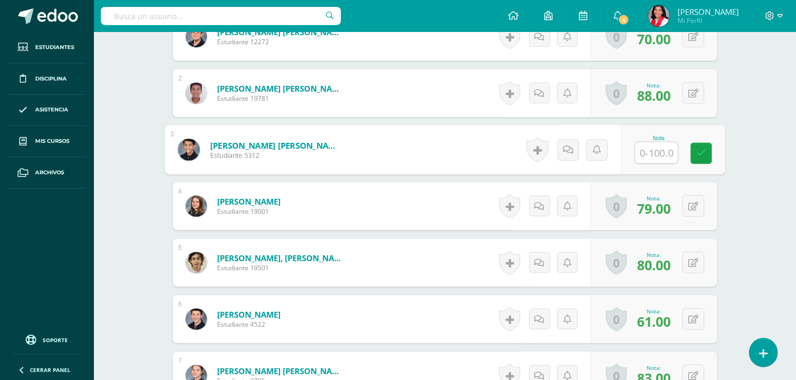
click at [660, 156] on input "text" at bounding box center [656, 152] width 43 height 21
type input "91"
click at [706, 148] on link at bounding box center [701, 152] width 21 height 21
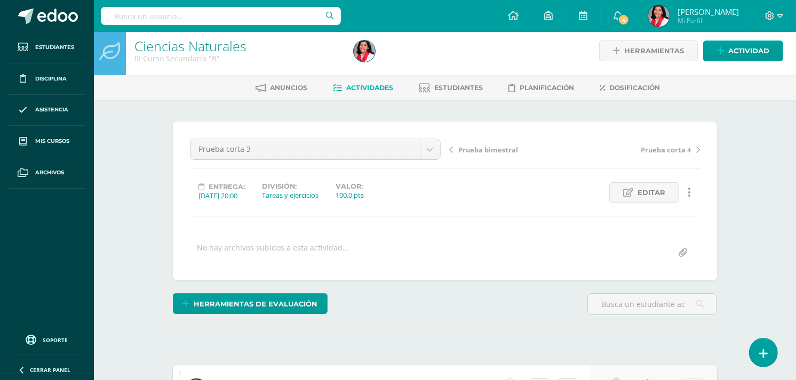
scroll to position [0, 0]
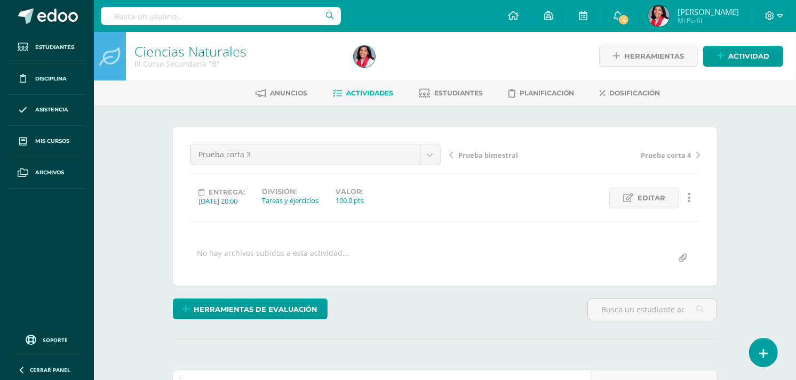
click at [374, 93] on span "Actividades" at bounding box center [369, 93] width 47 height 8
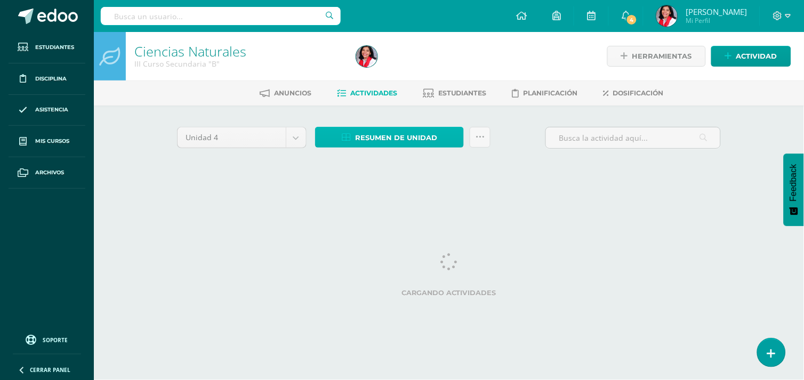
click at [366, 138] on span "Resumen de unidad" at bounding box center [396, 138] width 82 height 20
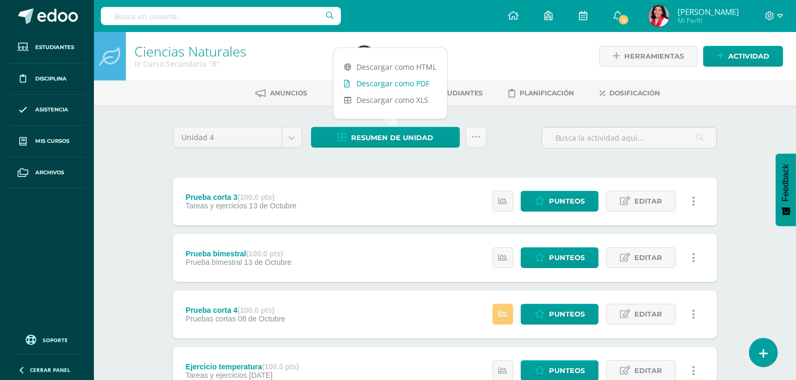
click at [402, 84] on link "Descargar como PDF" at bounding box center [390, 83] width 114 height 17
